Goal: Navigation & Orientation: Find specific page/section

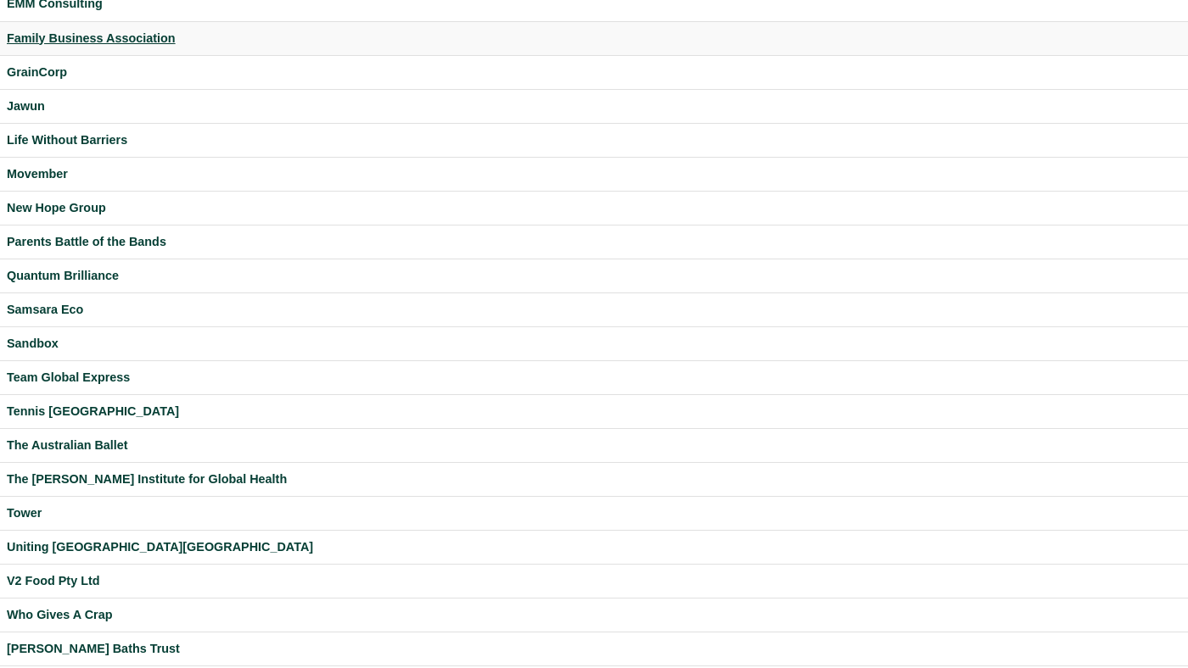
scroll to position [345, 0]
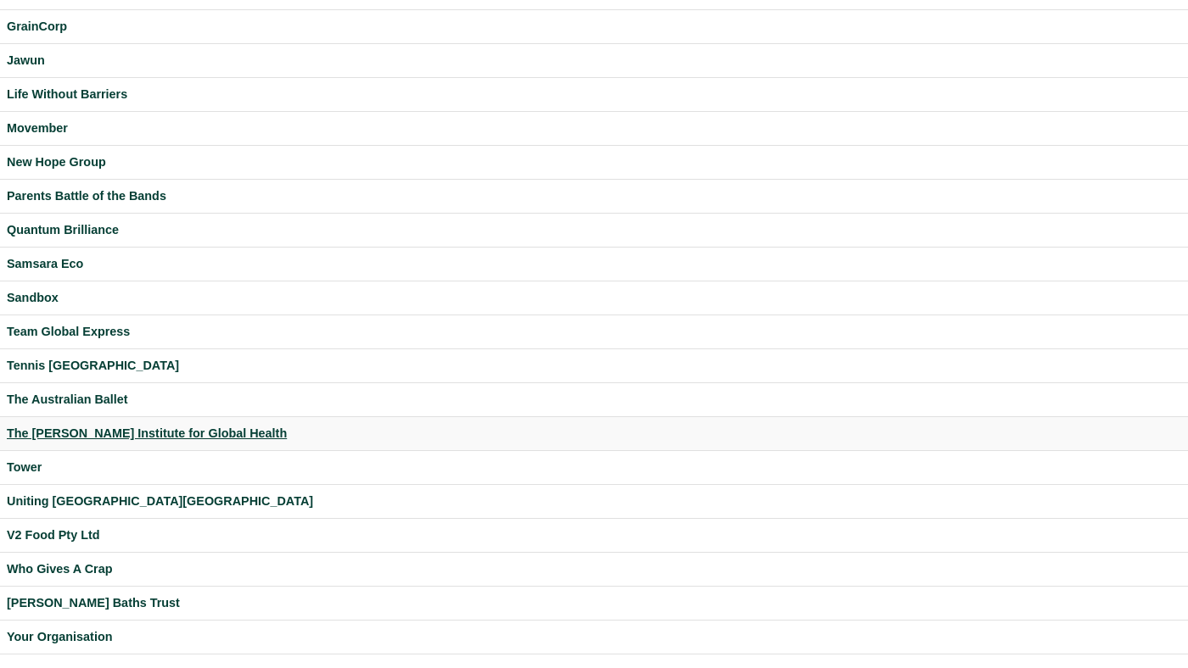
click at [134, 432] on div "The [PERSON_NAME] Institute for Global Health" at bounding box center [594, 434] width 1174 height 20
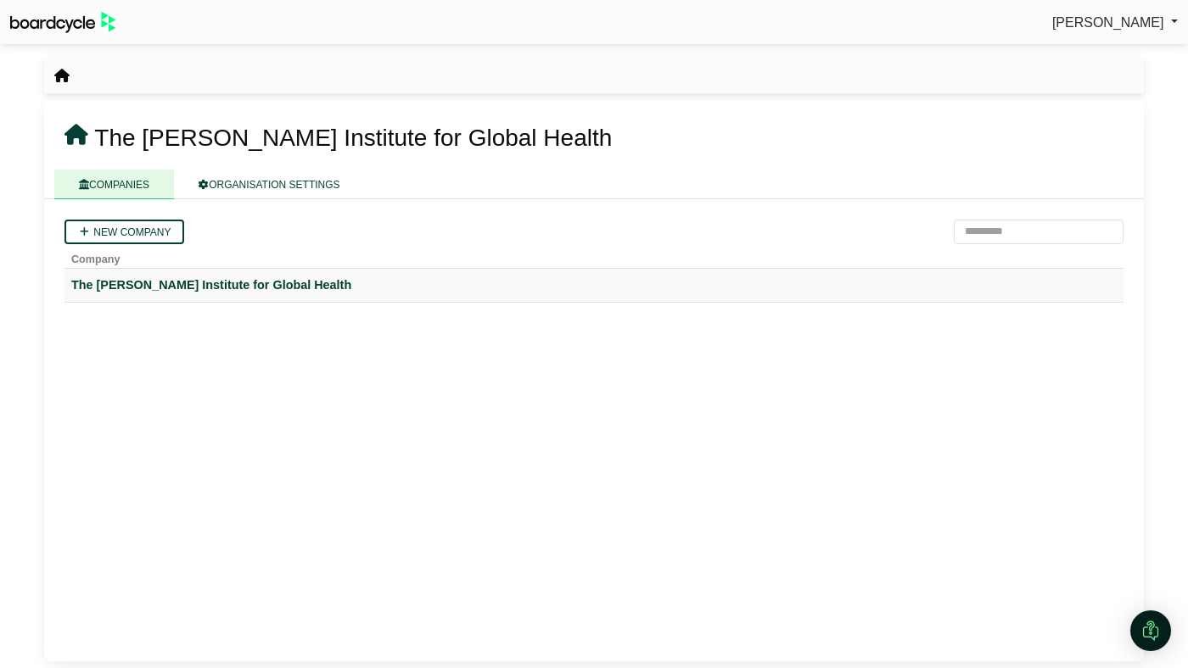
click at [190, 297] on td "The [PERSON_NAME] Institute for Global Health" at bounding box center [593, 285] width 1059 height 34
click at [194, 276] on div "The [PERSON_NAME] Institute for Global Health" at bounding box center [593, 286] width 1045 height 20
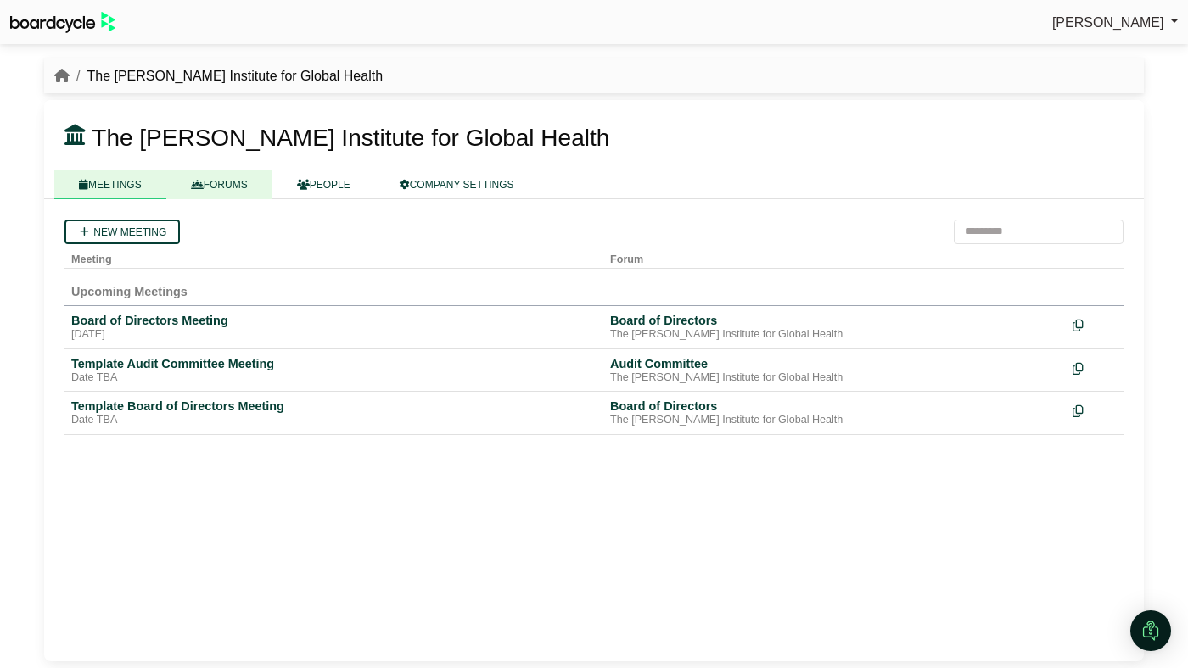
click at [228, 188] on link "FORUMS" at bounding box center [219, 185] width 106 height 30
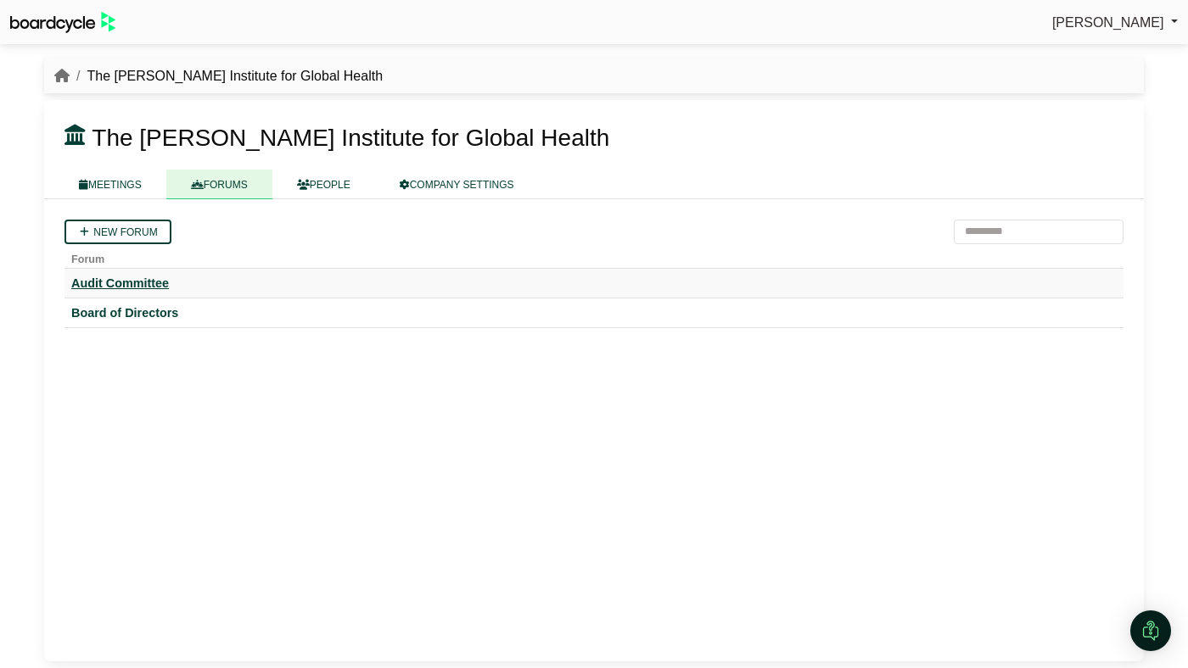
click at [156, 279] on div "Audit Committee" at bounding box center [593, 283] width 1045 height 15
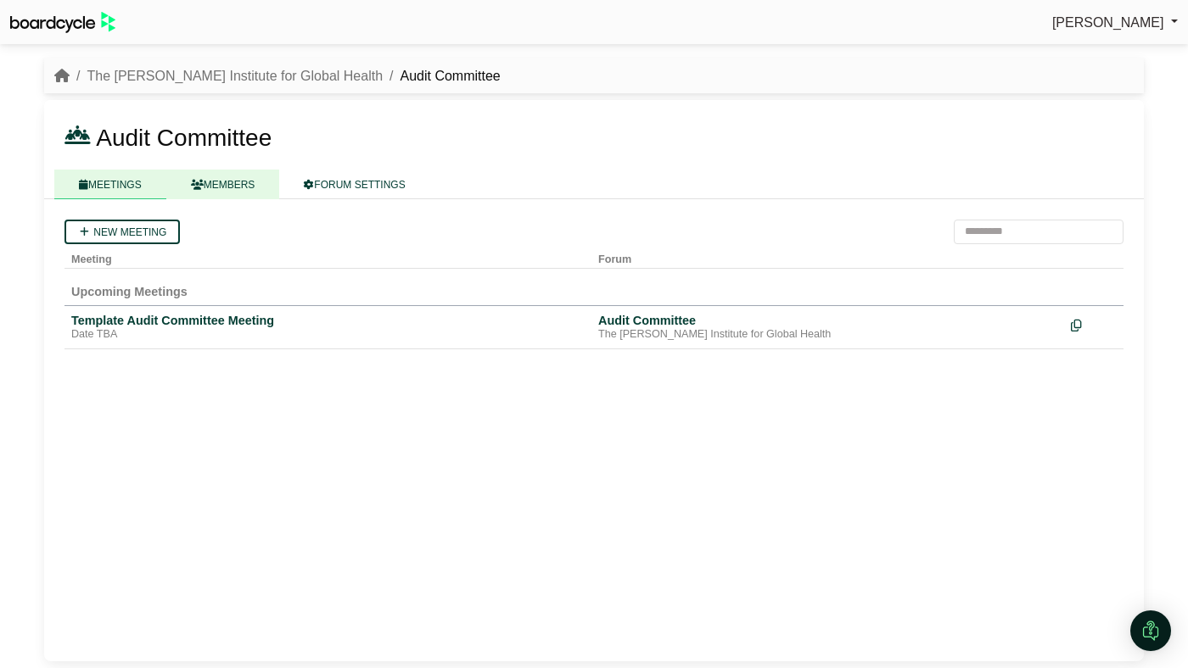
click at [238, 188] on link "MEMBERS" at bounding box center [223, 185] width 114 height 30
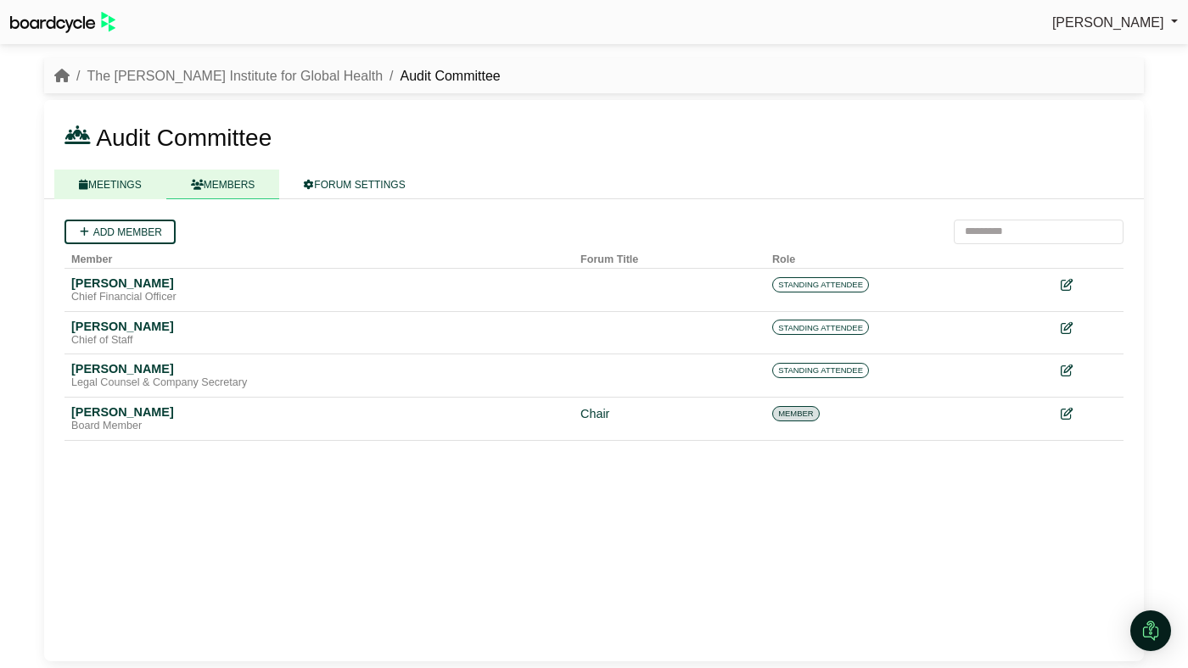
click at [118, 182] on link "MEETINGS" at bounding box center [110, 185] width 112 height 30
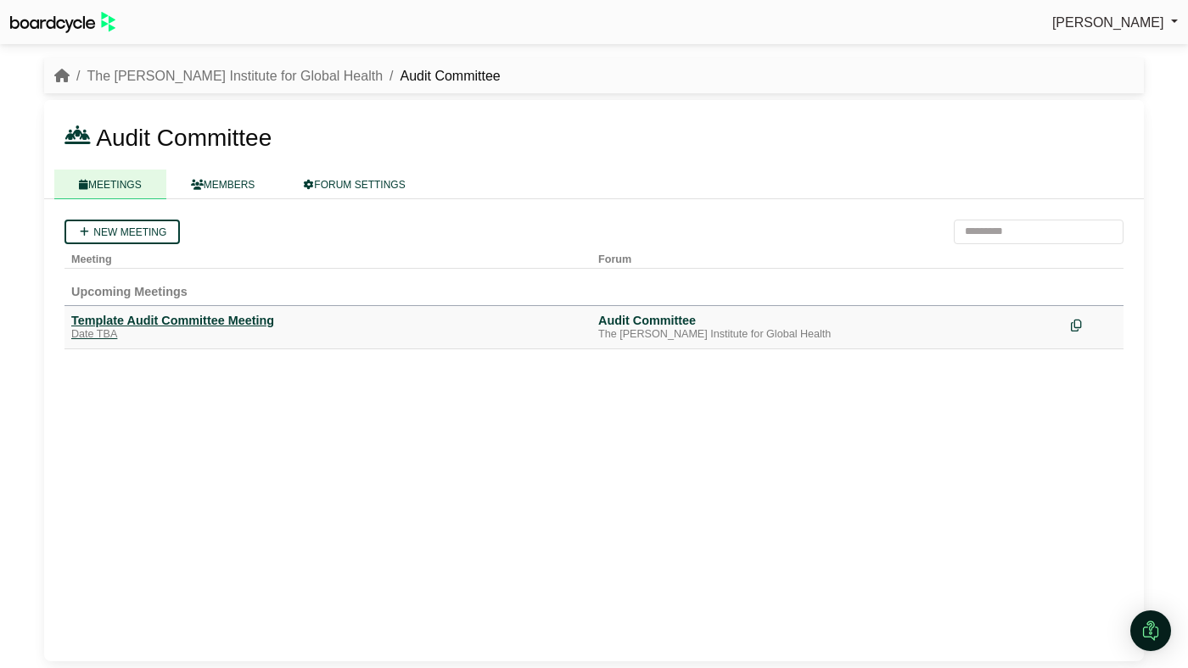
click at [216, 324] on div "Template Audit Committee Meeting" at bounding box center [327, 320] width 513 height 15
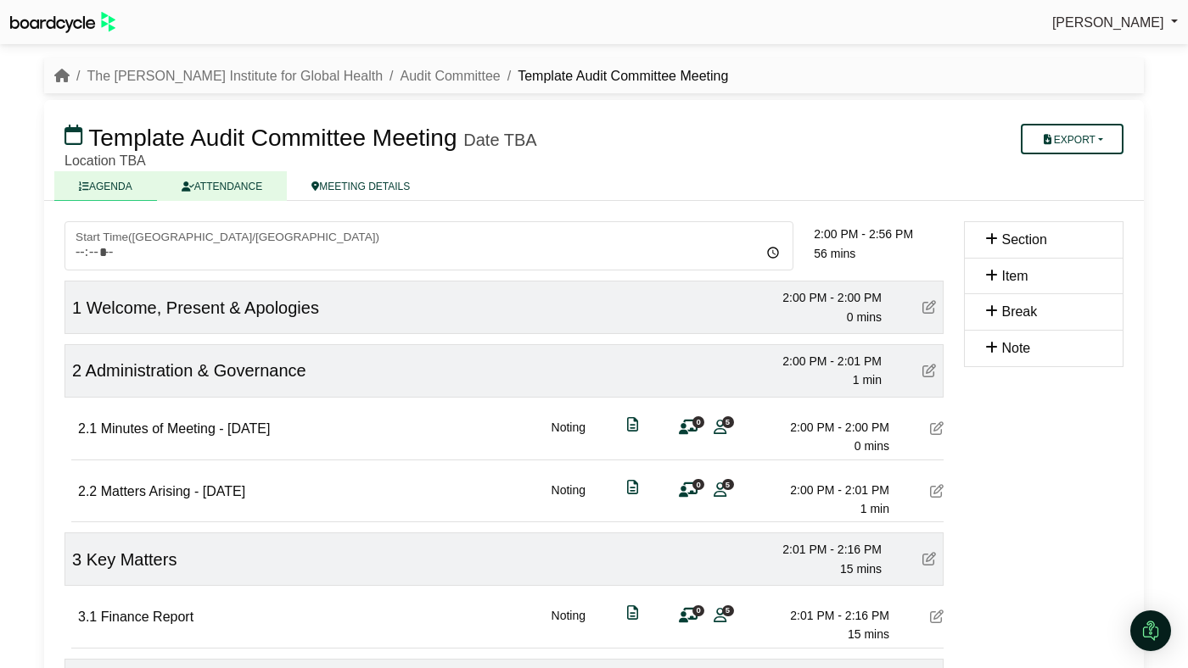
click at [247, 189] on link "ATTENDANCE" at bounding box center [222, 186] width 130 height 30
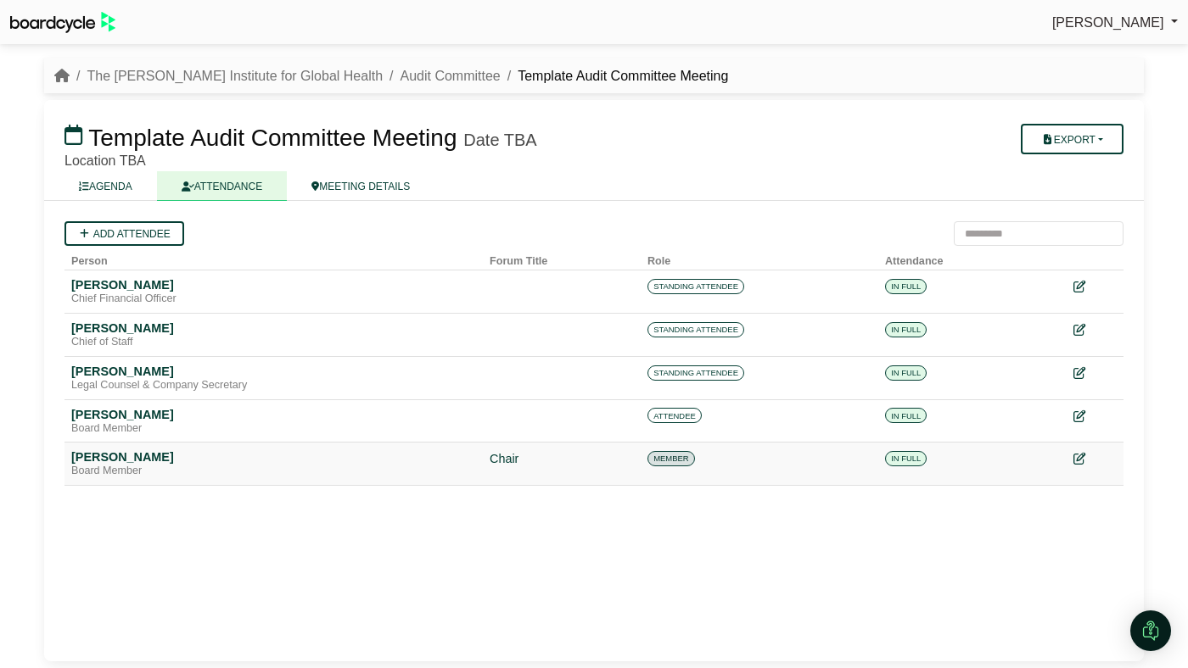
click at [168, 456] on div "Timothy Longstaff" at bounding box center [273, 457] width 405 height 15
click at [297, 540] on div "Add attendee Person Forum Title Role Attendance Justin Ooi Chief Financial Offi…" at bounding box center [593, 431] width 1099 height 461
click at [152, 454] on div "[PERSON_NAME]" at bounding box center [273, 457] width 405 height 15
click at [400, 79] on link "Audit Committee" at bounding box center [450, 76] width 100 height 14
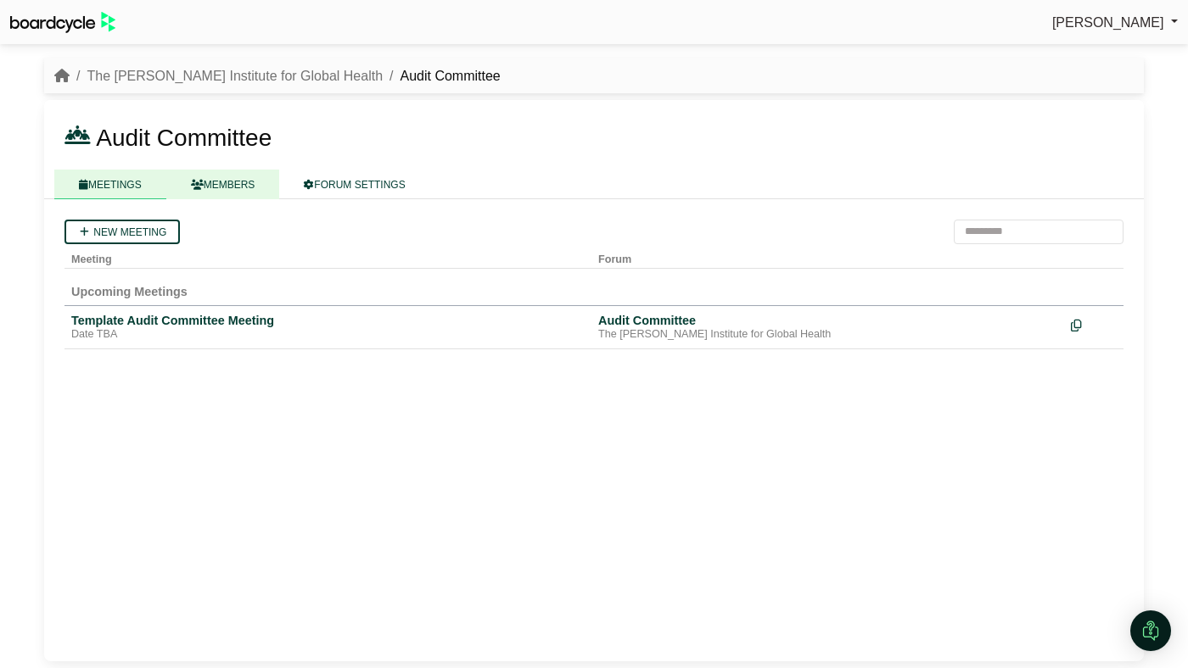
click at [254, 185] on link "MEMBERS" at bounding box center [223, 185] width 114 height 30
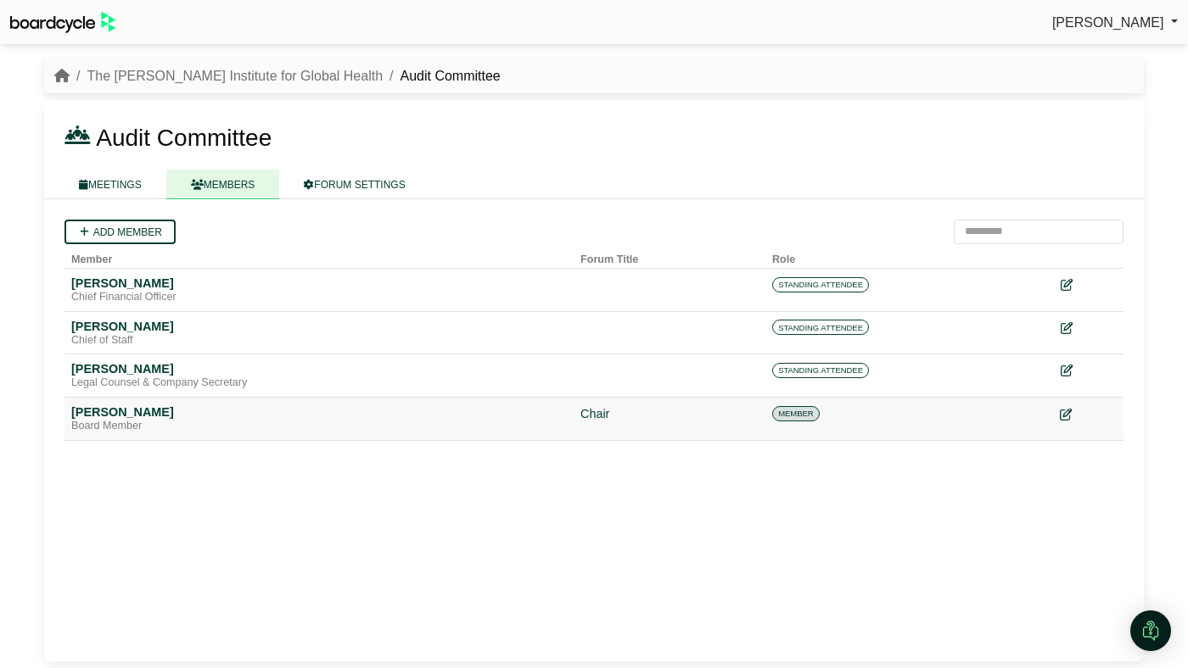
click at [1068, 411] on icon at bounding box center [1066, 415] width 12 height 12
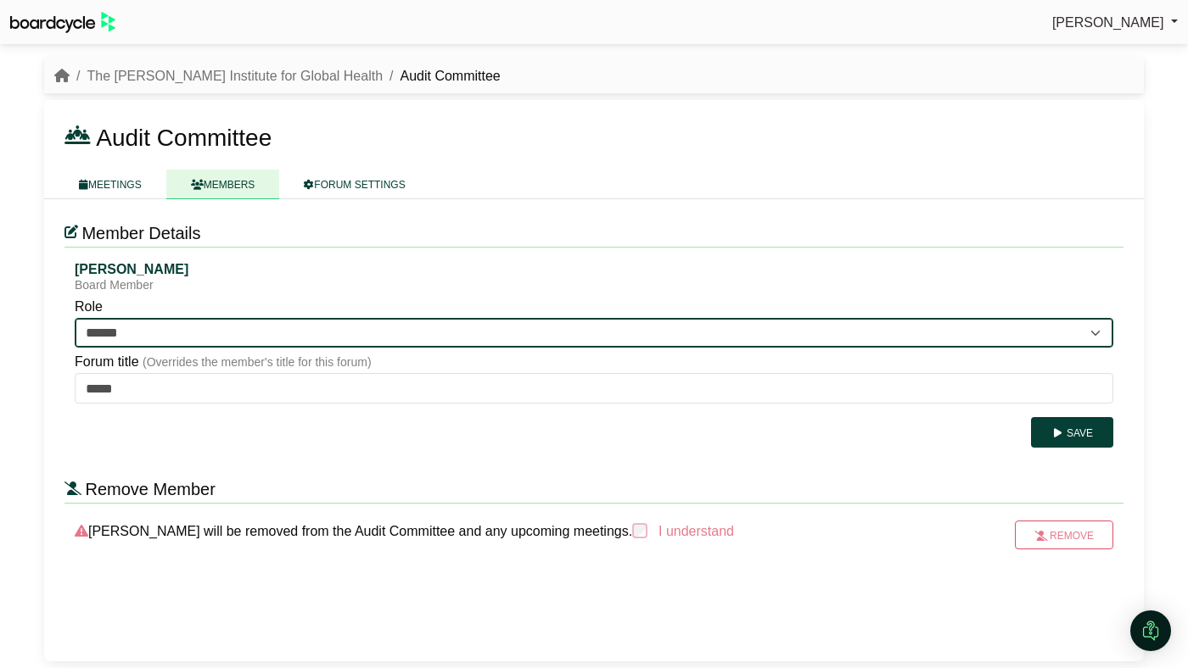
click at [1063, 333] on select "**********" at bounding box center [594, 333] width 1038 height 31
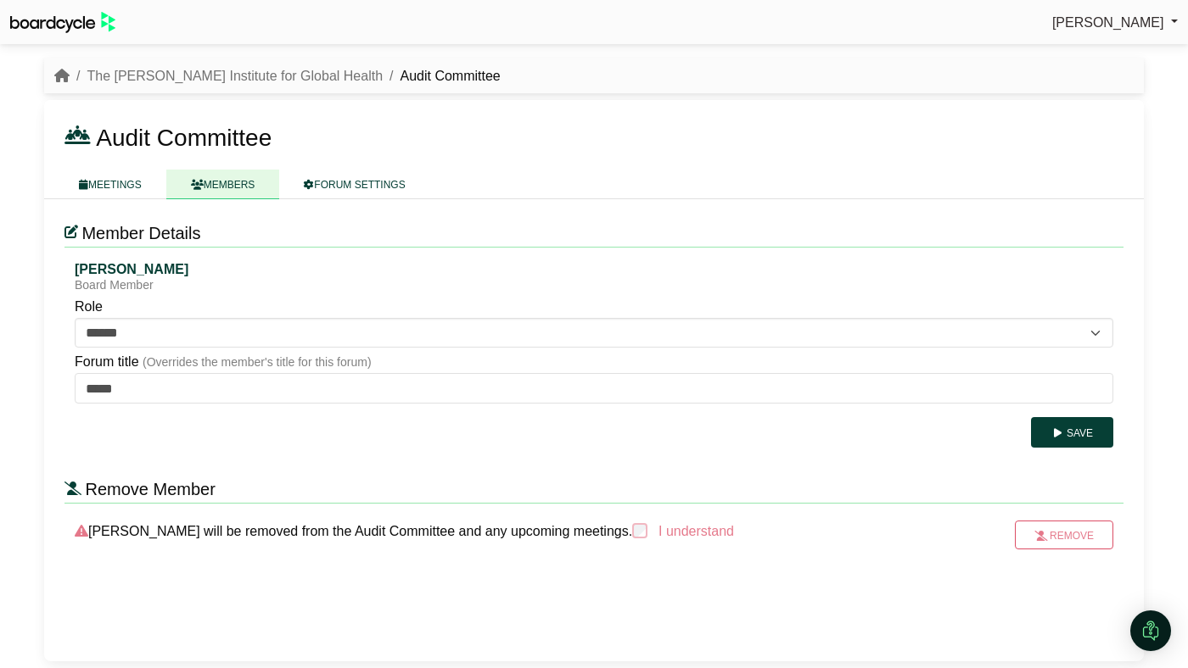
click at [242, 173] on link "MEMBERS" at bounding box center [223, 185] width 114 height 30
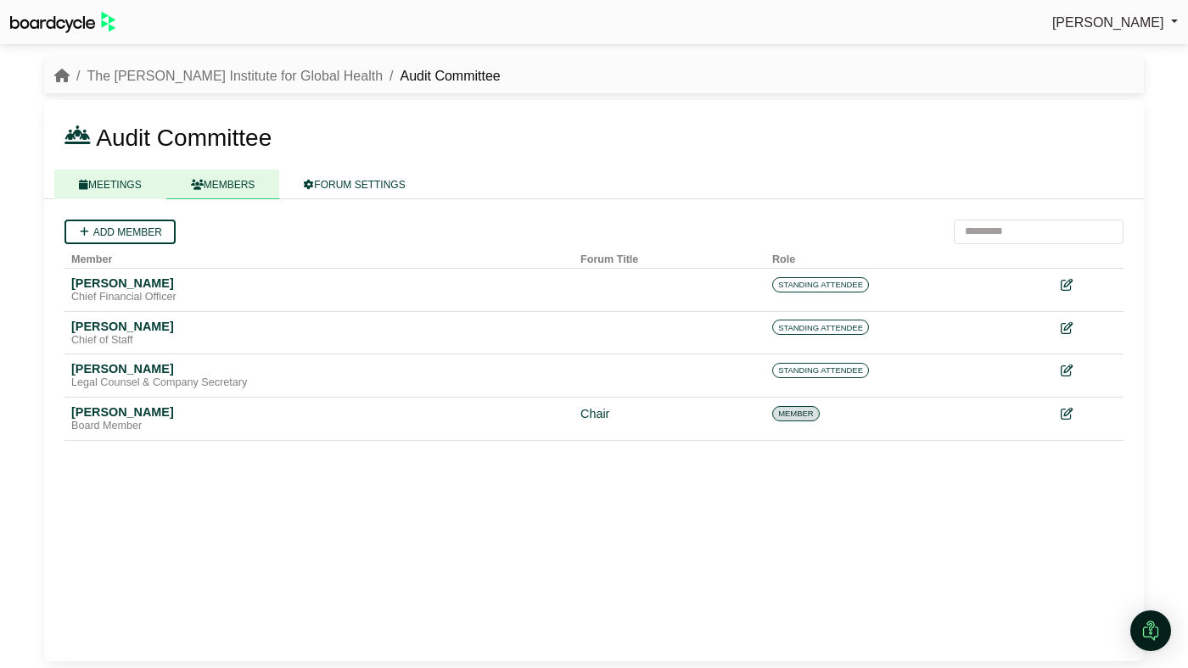
click at [120, 196] on link "MEETINGS" at bounding box center [110, 185] width 112 height 30
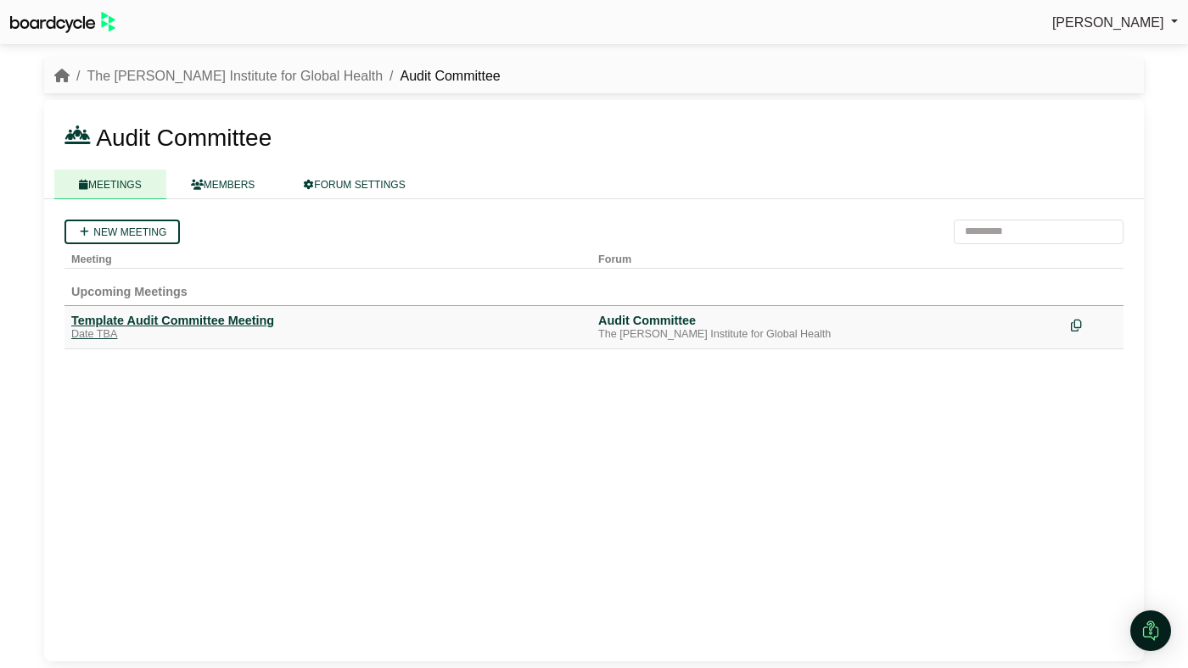
click at [197, 320] on div "Template Audit Committee Meeting" at bounding box center [327, 320] width 513 height 15
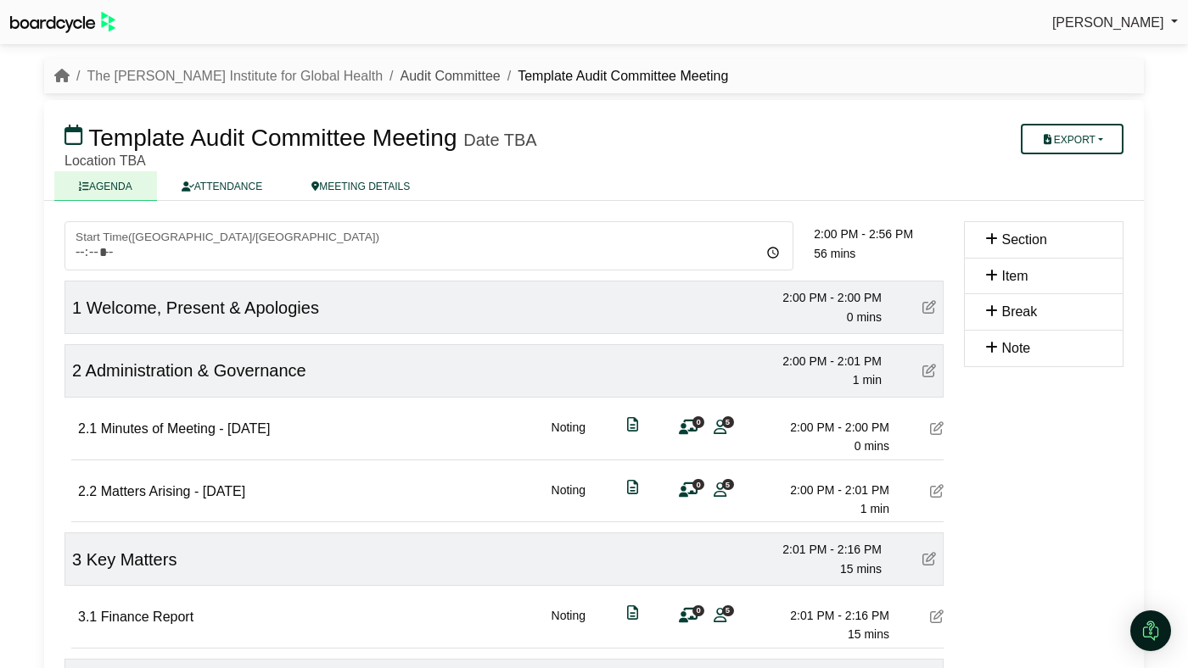
click at [400, 71] on link "Audit Committee" at bounding box center [450, 76] width 100 height 14
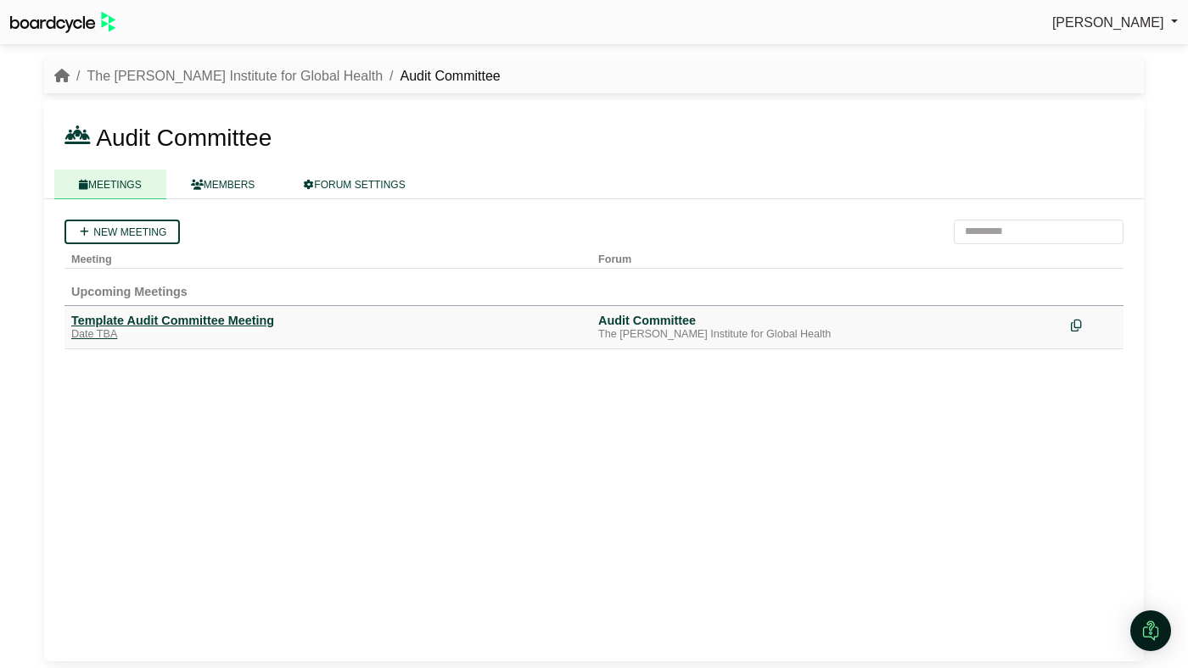
click at [187, 313] on div "Template Audit Committee Meeting" at bounding box center [327, 320] width 513 height 15
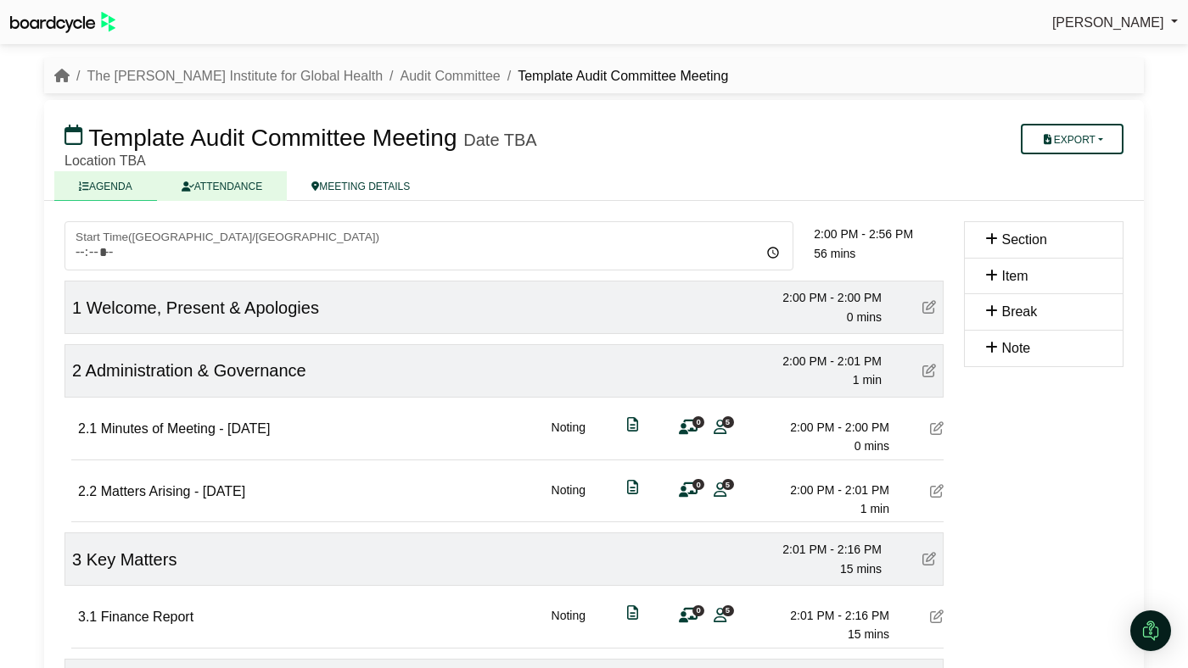
click at [228, 194] on link "ATTENDANCE" at bounding box center [222, 186] width 130 height 30
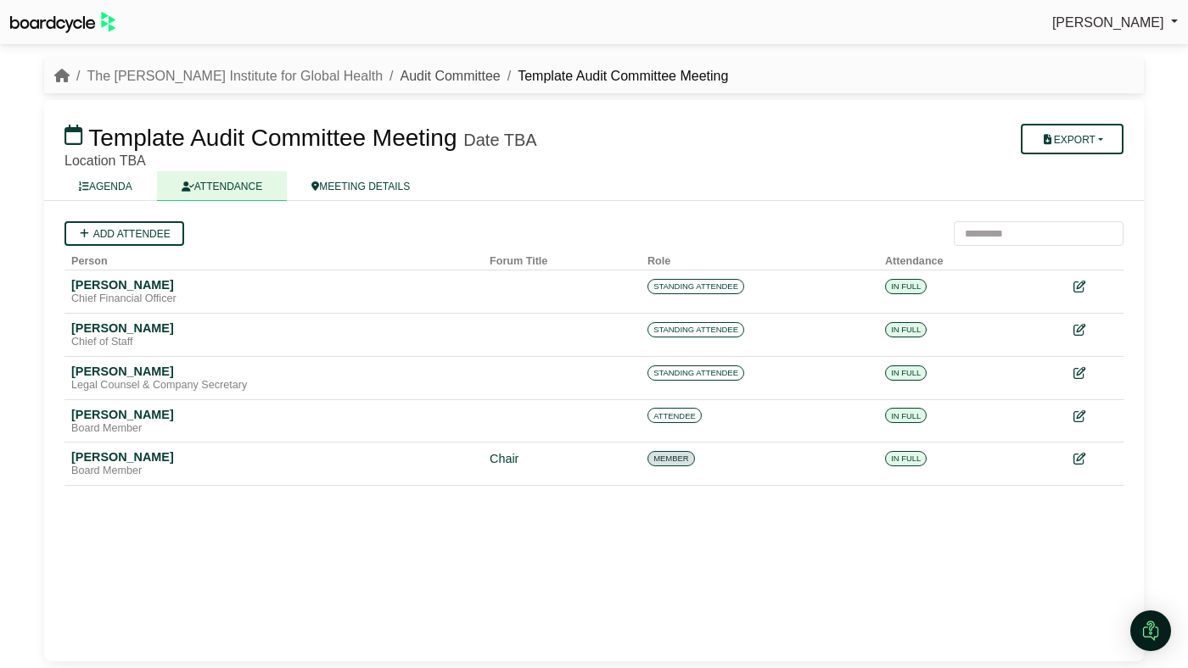
click at [400, 71] on link "Audit Committee" at bounding box center [450, 76] width 100 height 14
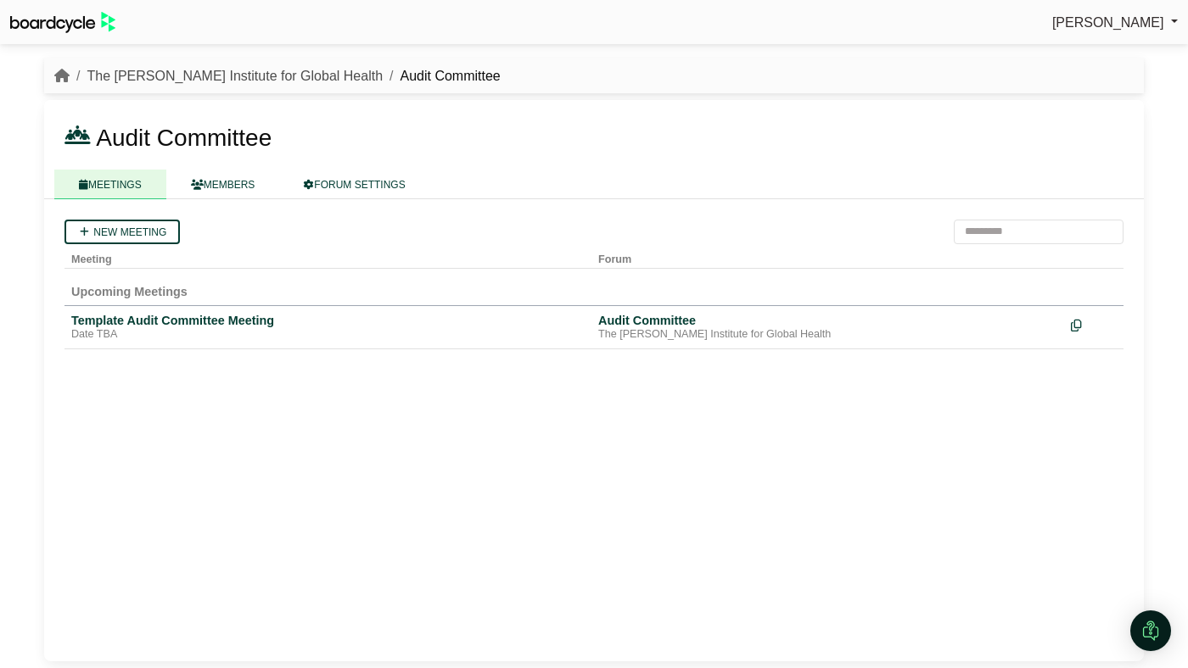
click at [240, 73] on link "The [PERSON_NAME] Institute for Global Health" at bounding box center [235, 76] width 296 height 14
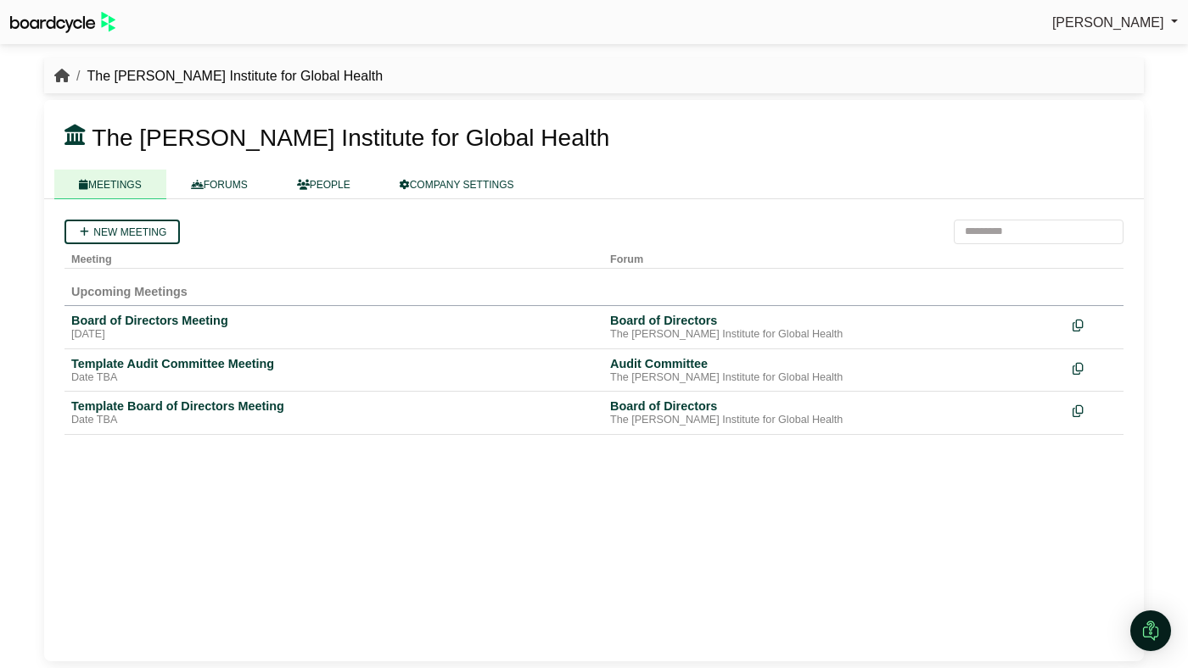
click at [62, 73] on icon "breadcrumb" at bounding box center [61, 76] width 15 height 14
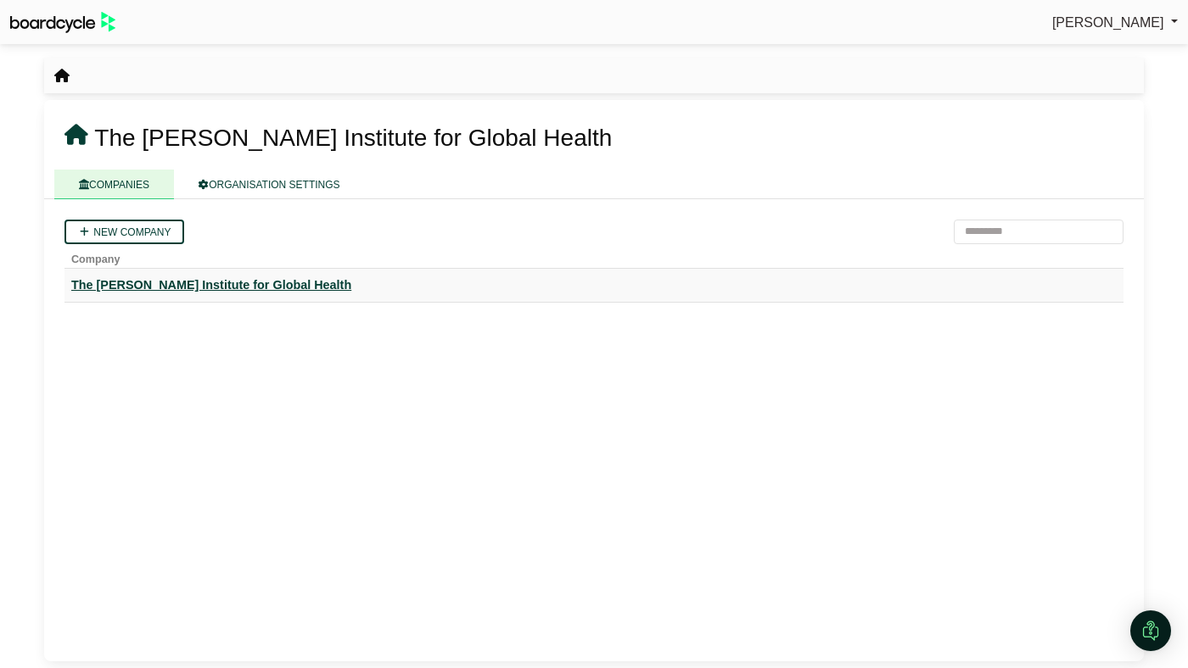
click at [248, 282] on div "The [PERSON_NAME] Institute for Global Health" at bounding box center [593, 286] width 1045 height 20
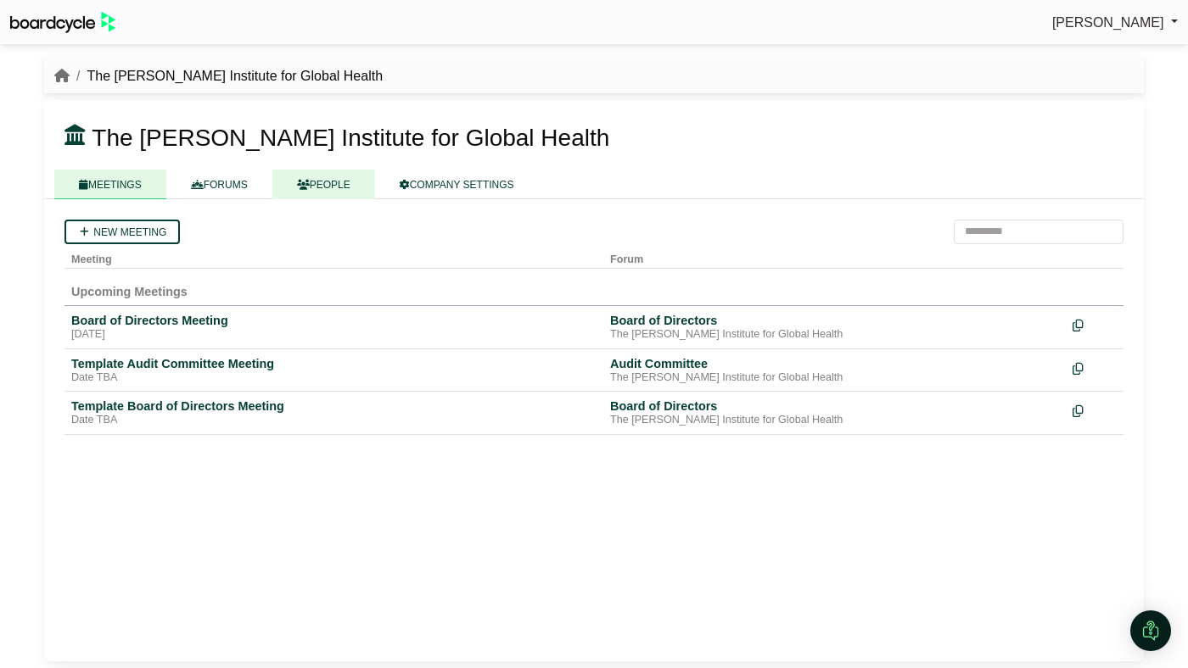
click at [329, 183] on link "PEOPLE" at bounding box center [323, 185] width 103 height 30
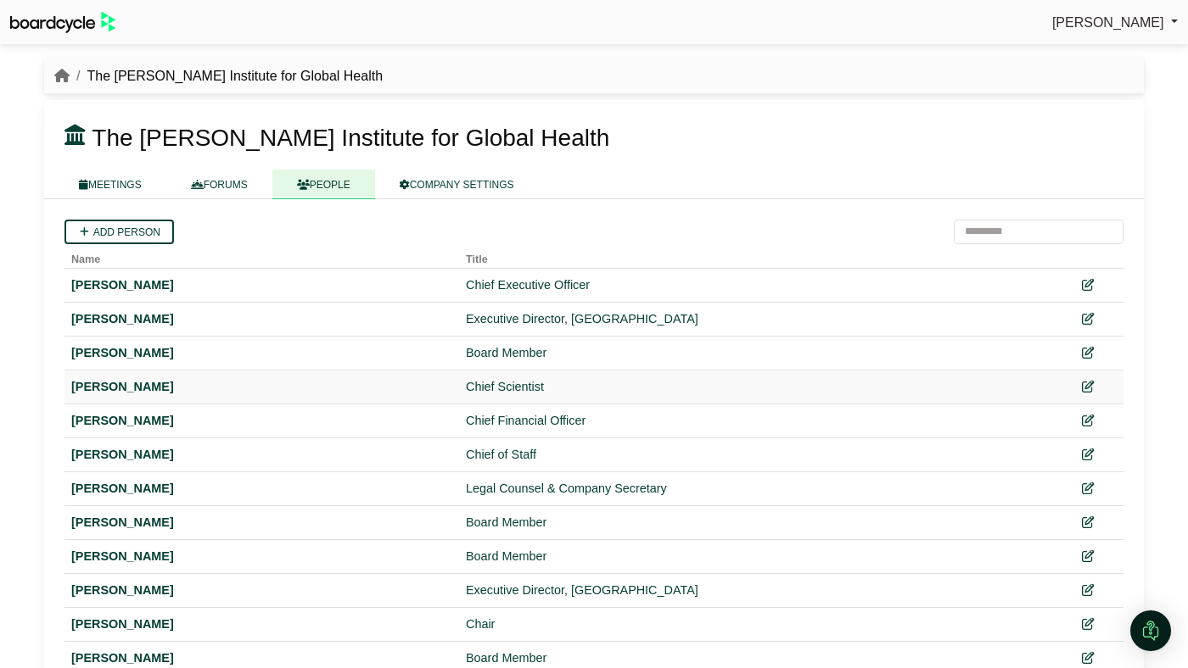
scroll to position [11, 0]
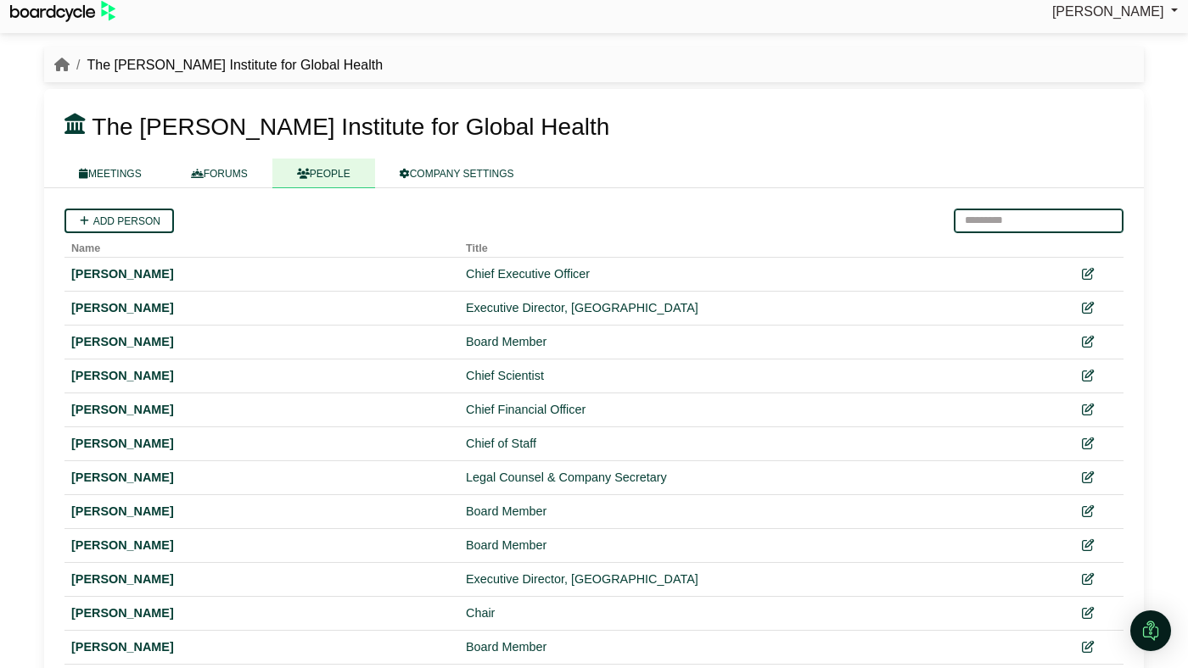
click at [996, 217] on input "search" at bounding box center [1038, 221] width 170 height 25
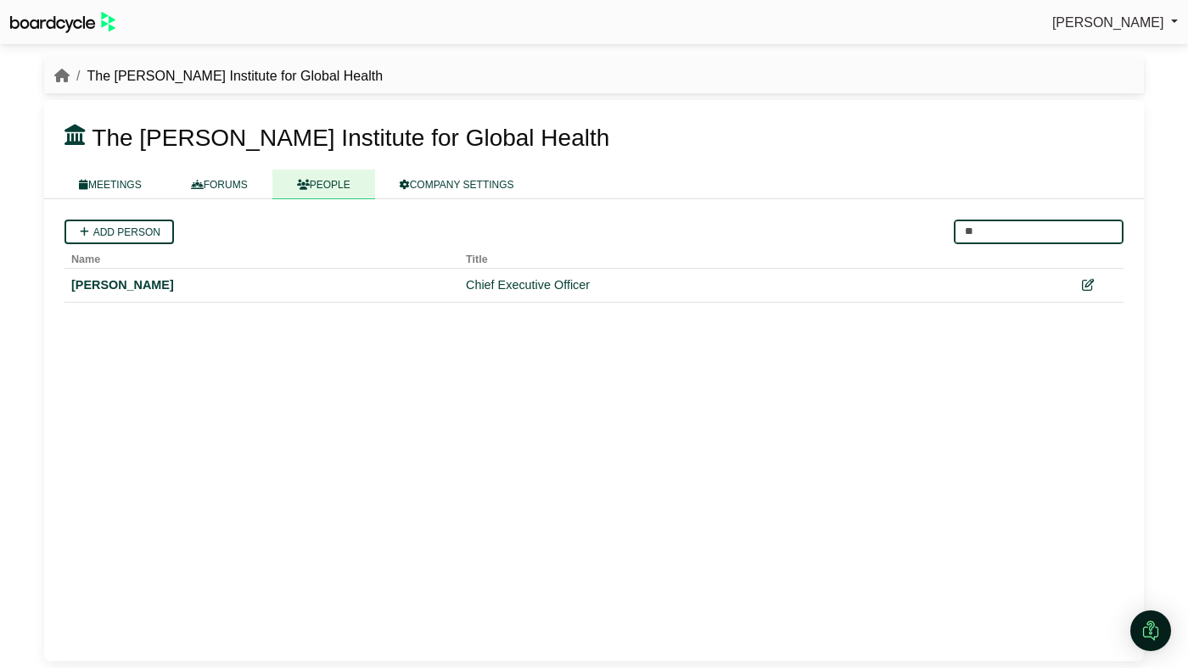
type input "*"
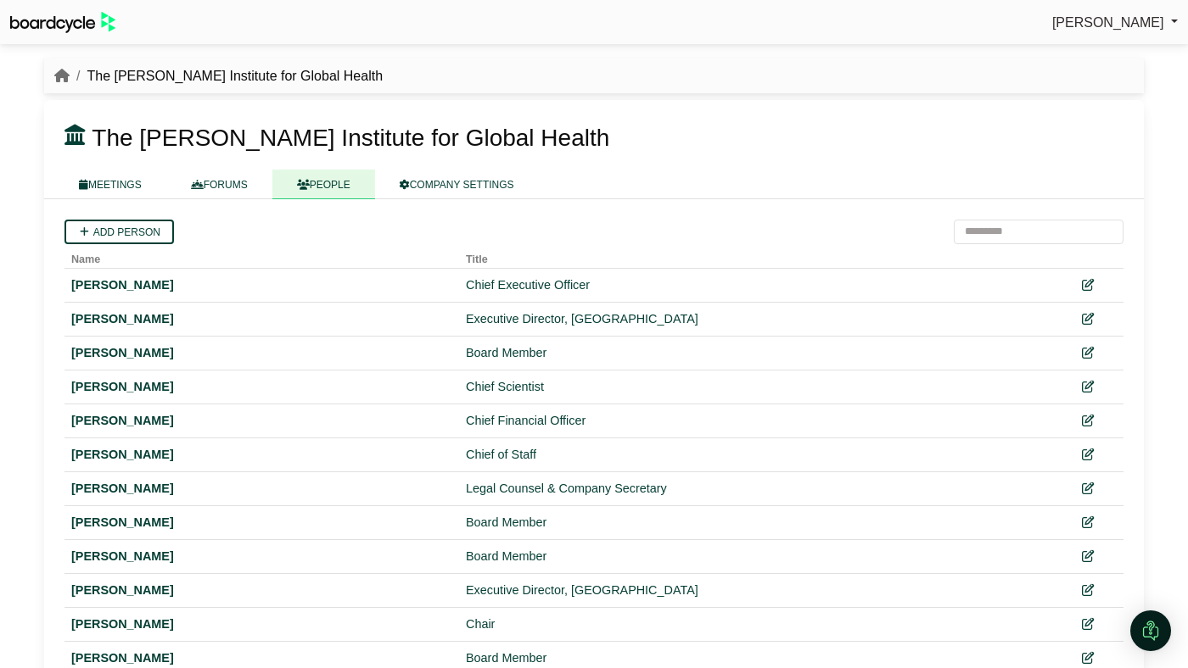
click at [309, 184] on icon at bounding box center [303, 185] width 13 height 10
click at [1049, 232] on input "search" at bounding box center [1038, 232] width 170 height 25
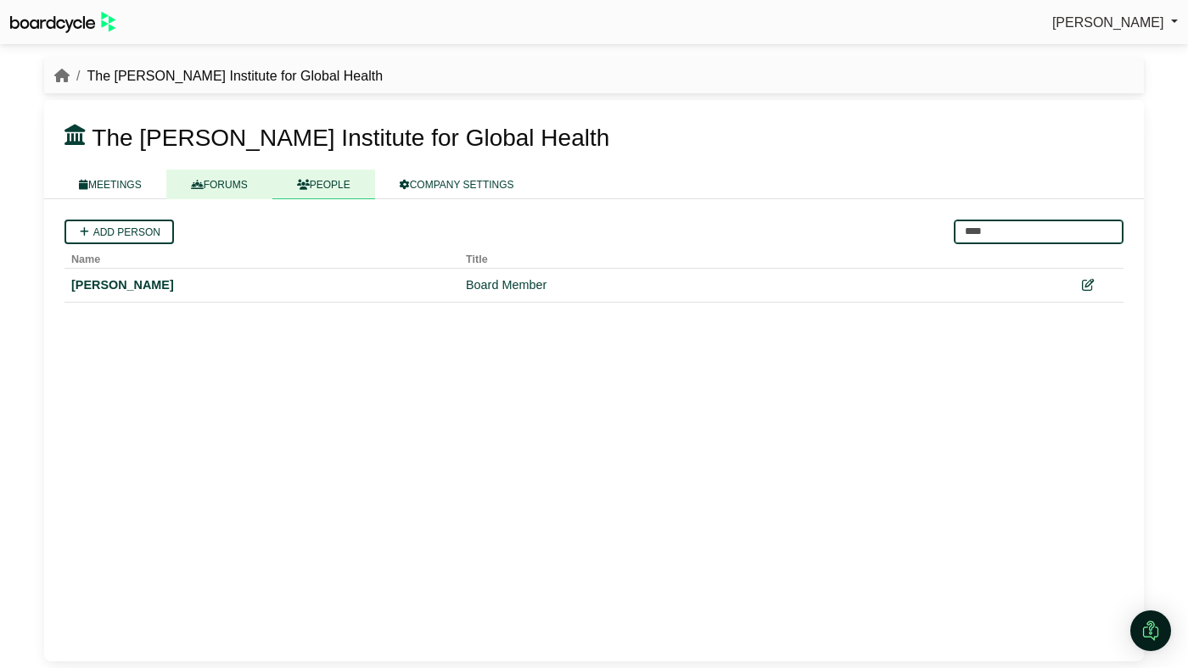
type input "****"
click at [254, 183] on link "FORUMS" at bounding box center [219, 185] width 106 height 30
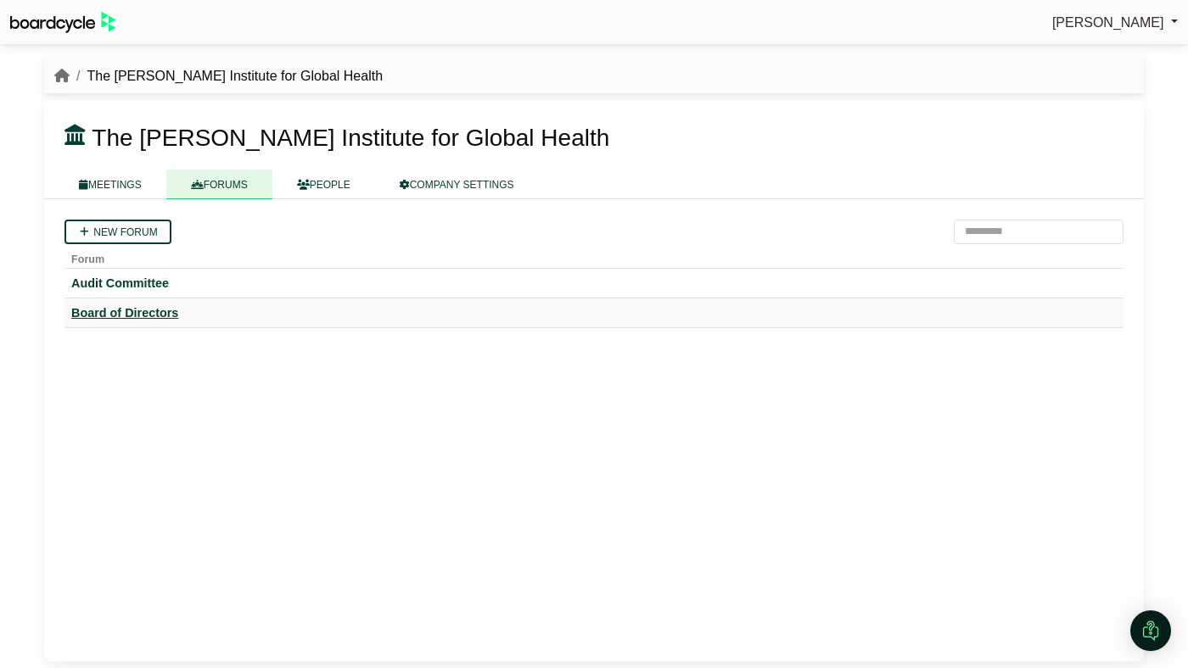
click at [139, 305] on div "Board of Directors" at bounding box center [593, 312] width 1045 height 15
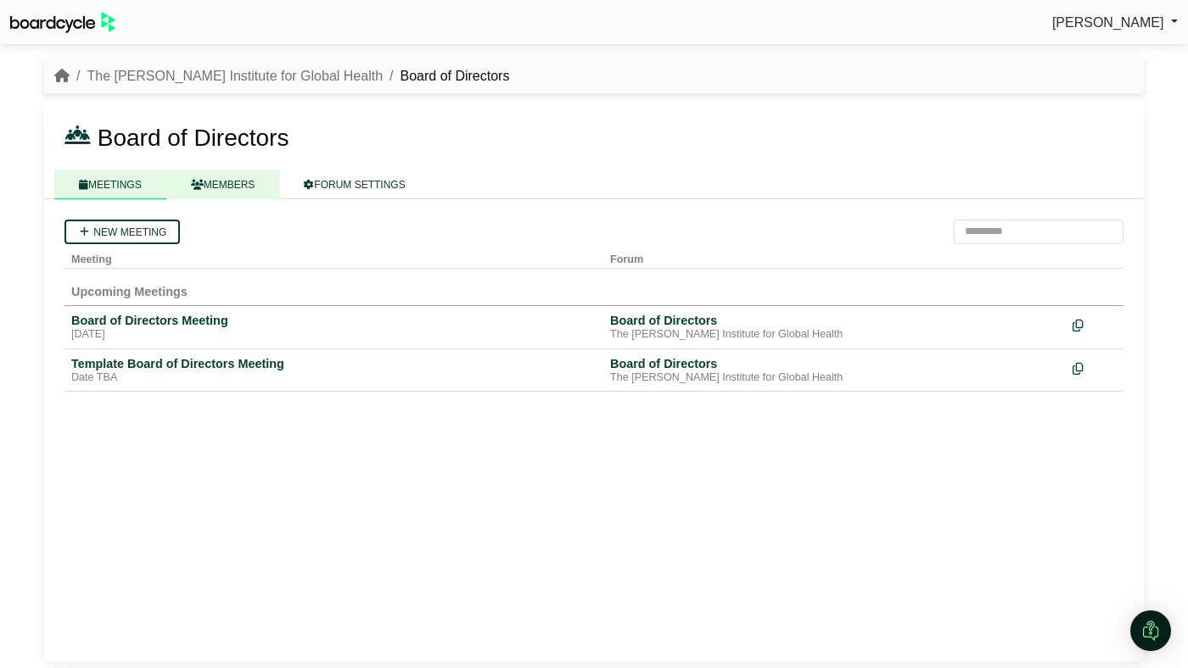
click at [260, 196] on link "MEMBERS" at bounding box center [223, 185] width 114 height 30
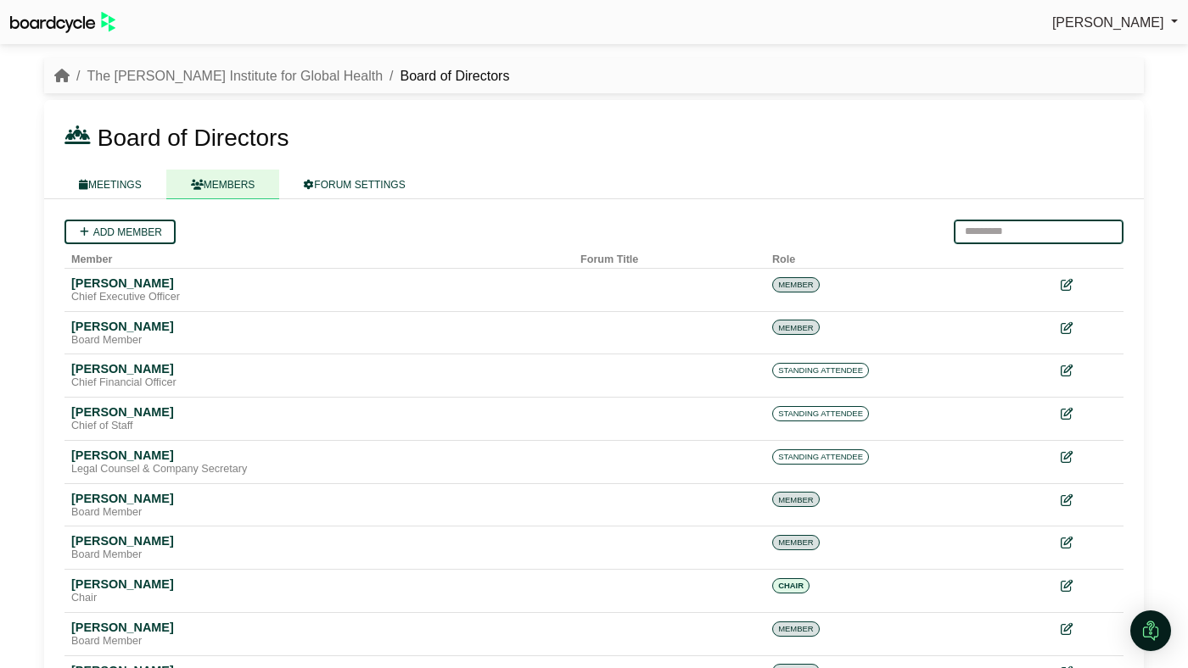
click at [968, 225] on input "search" at bounding box center [1038, 232] width 170 height 25
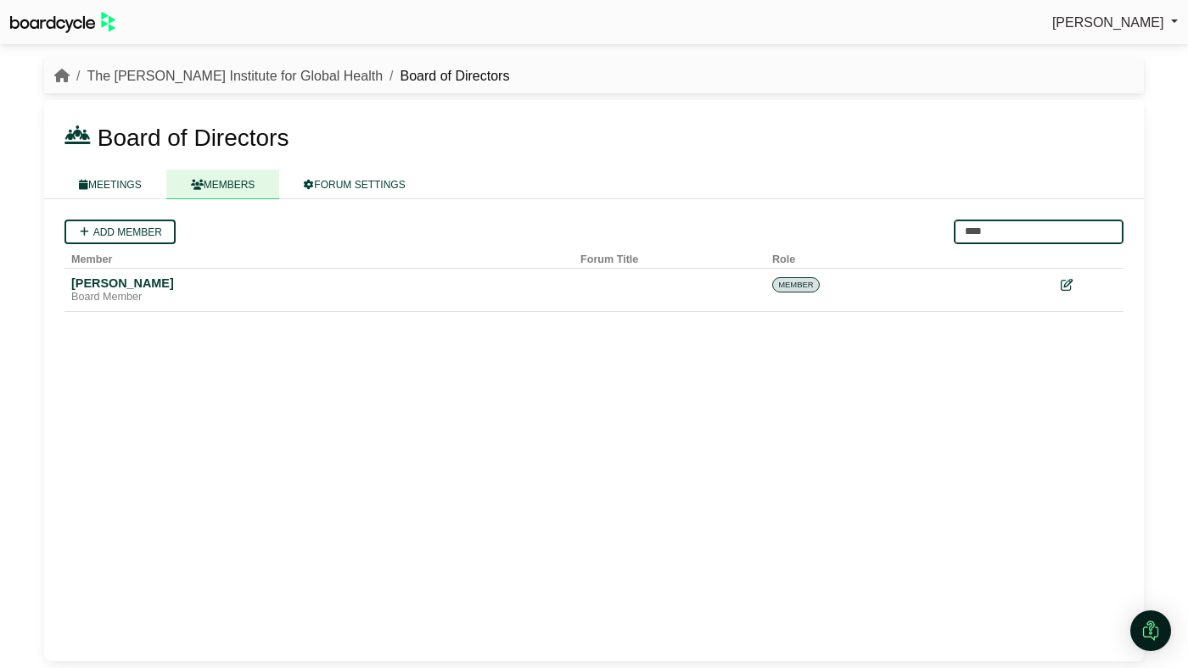
type input "****"
click at [234, 73] on link "The [PERSON_NAME] Institute for Global Health" at bounding box center [235, 76] width 296 height 14
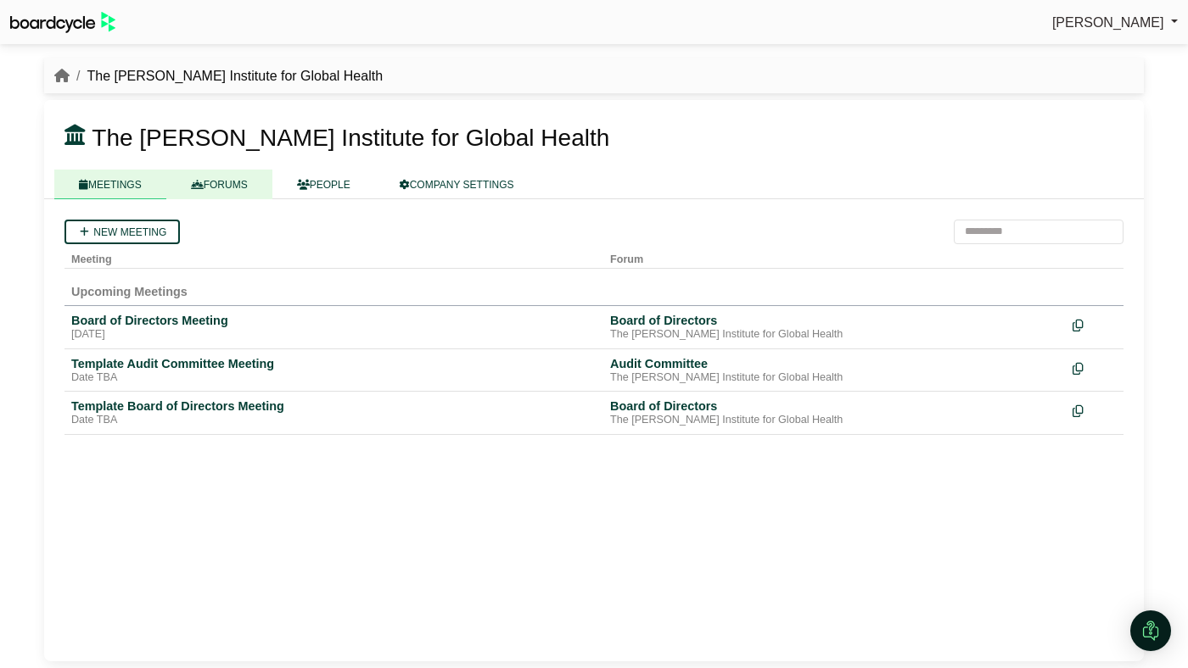
click at [213, 195] on link "FORUMS" at bounding box center [219, 185] width 106 height 30
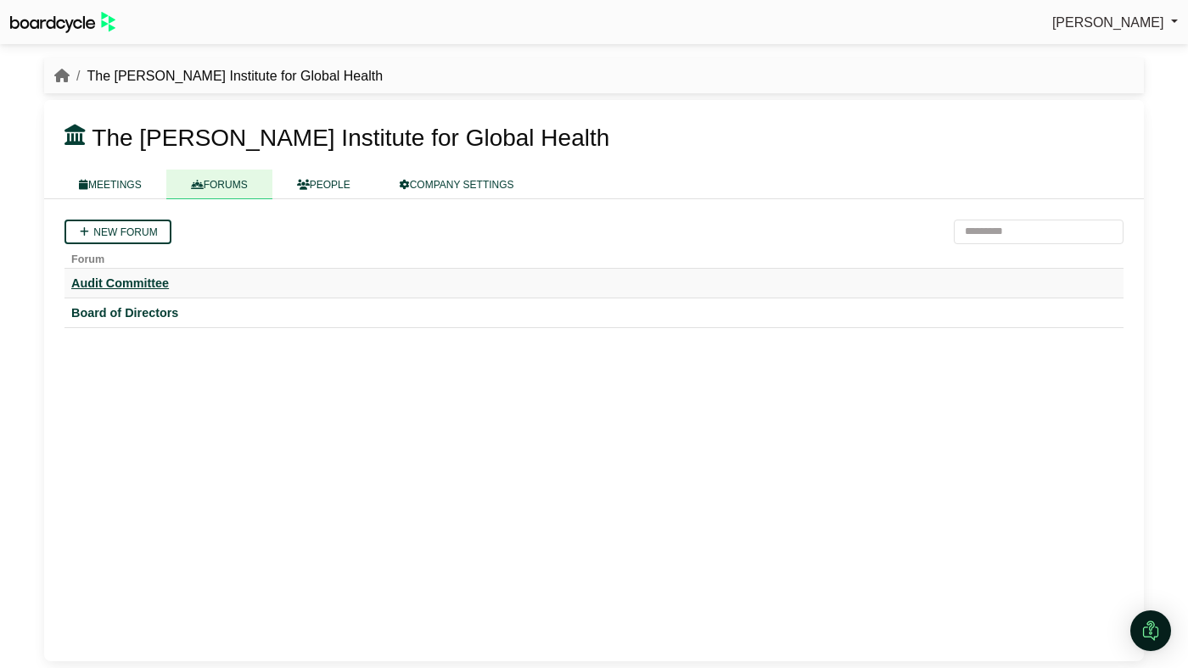
click at [149, 288] on div "Audit Committee" at bounding box center [593, 283] width 1045 height 15
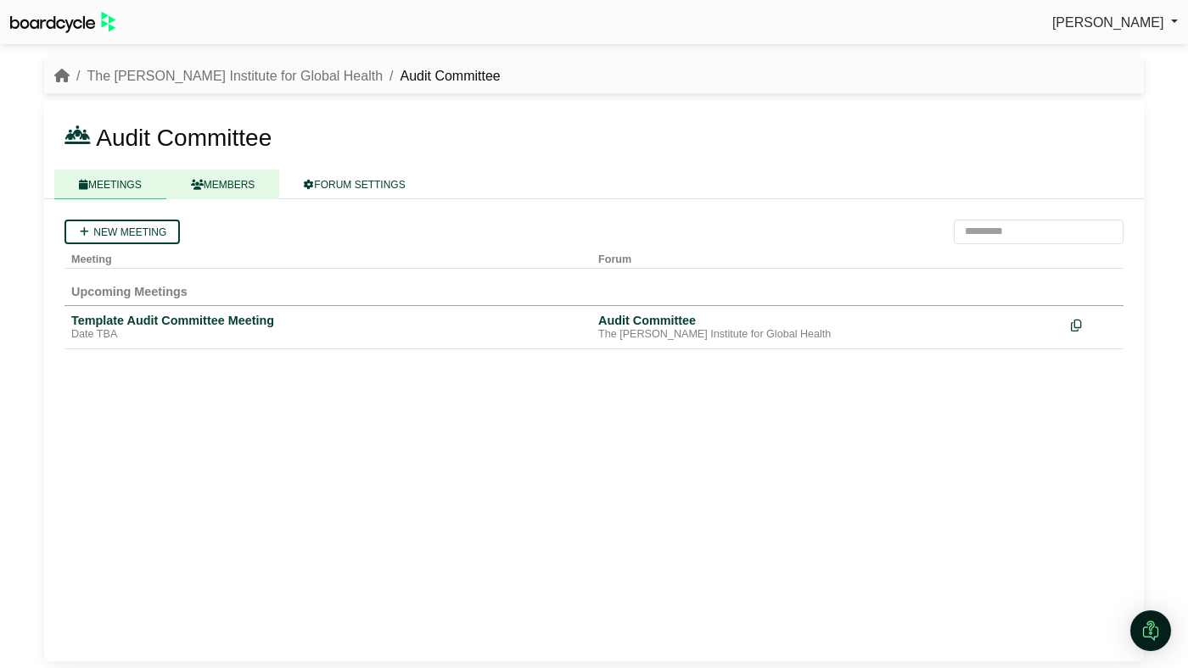
click at [237, 186] on link "MEMBERS" at bounding box center [223, 185] width 114 height 30
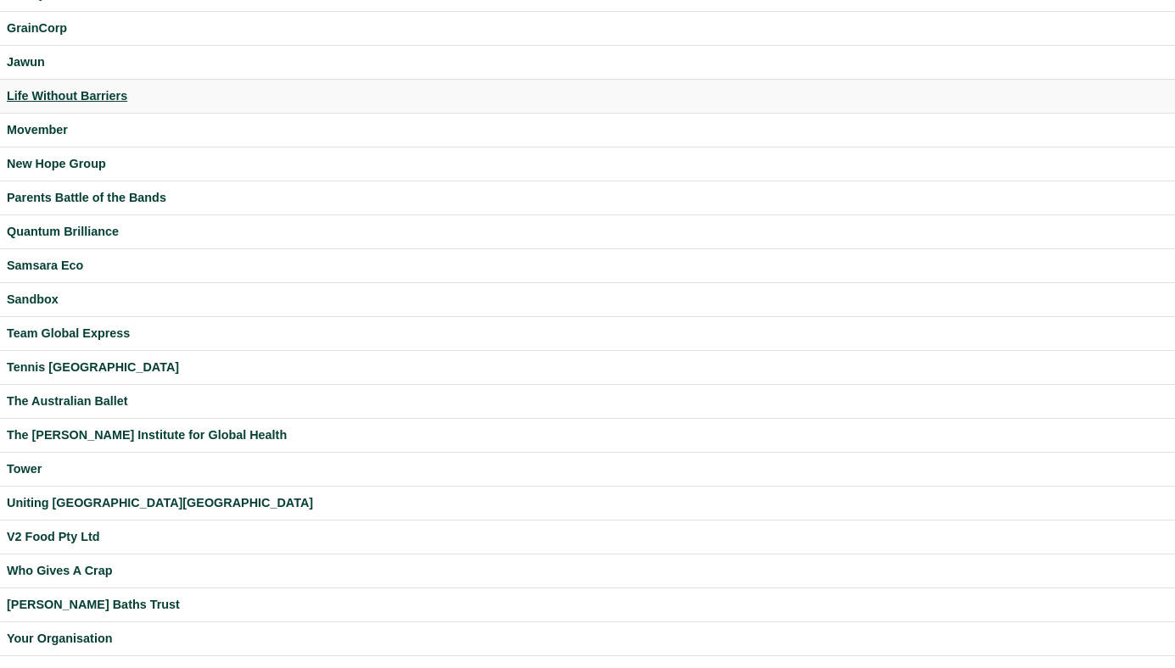
scroll to position [345, 0]
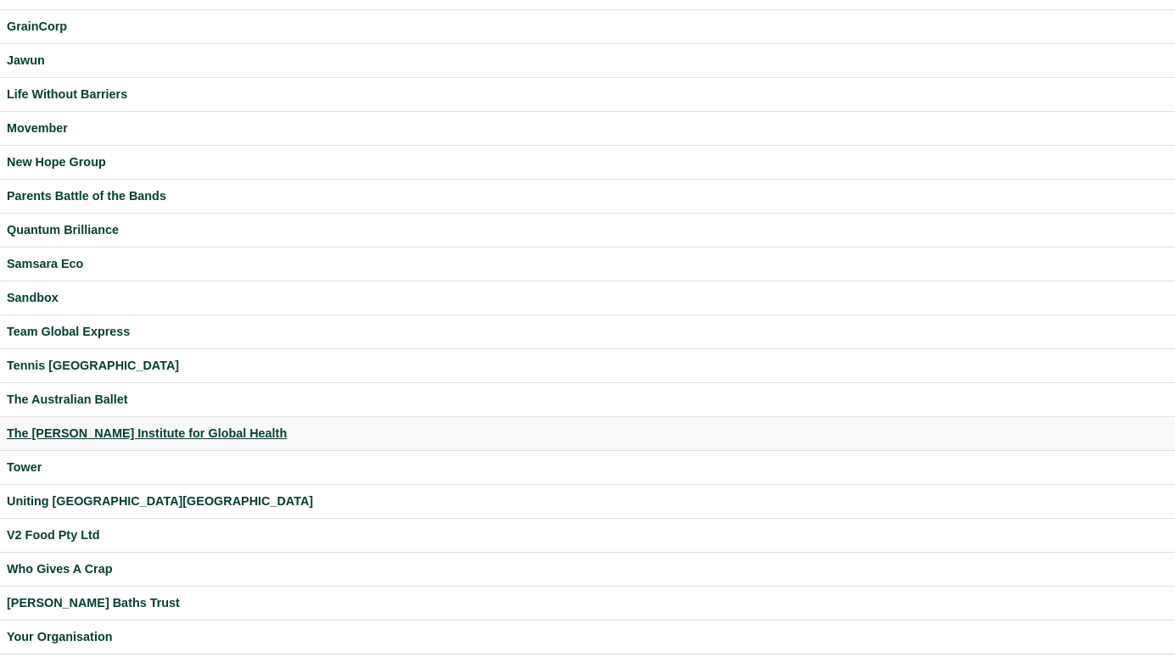
click at [137, 433] on div "The [PERSON_NAME] Institute for Global Health" at bounding box center [587, 434] width 1161 height 20
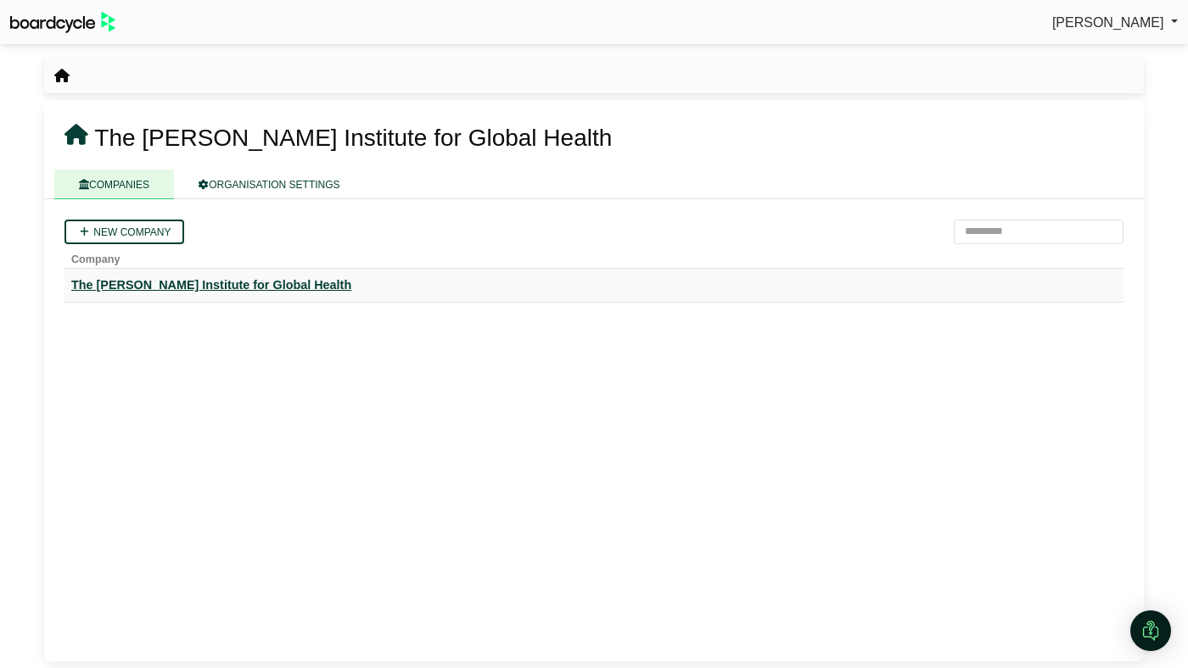
click at [262, 280] on div "The [PERSON_NAME] Institute for Global Health" at bounding box center [593, 286] width 1045 height 20
